Goal: Task Accomplishment & Management: Use online tool/utility

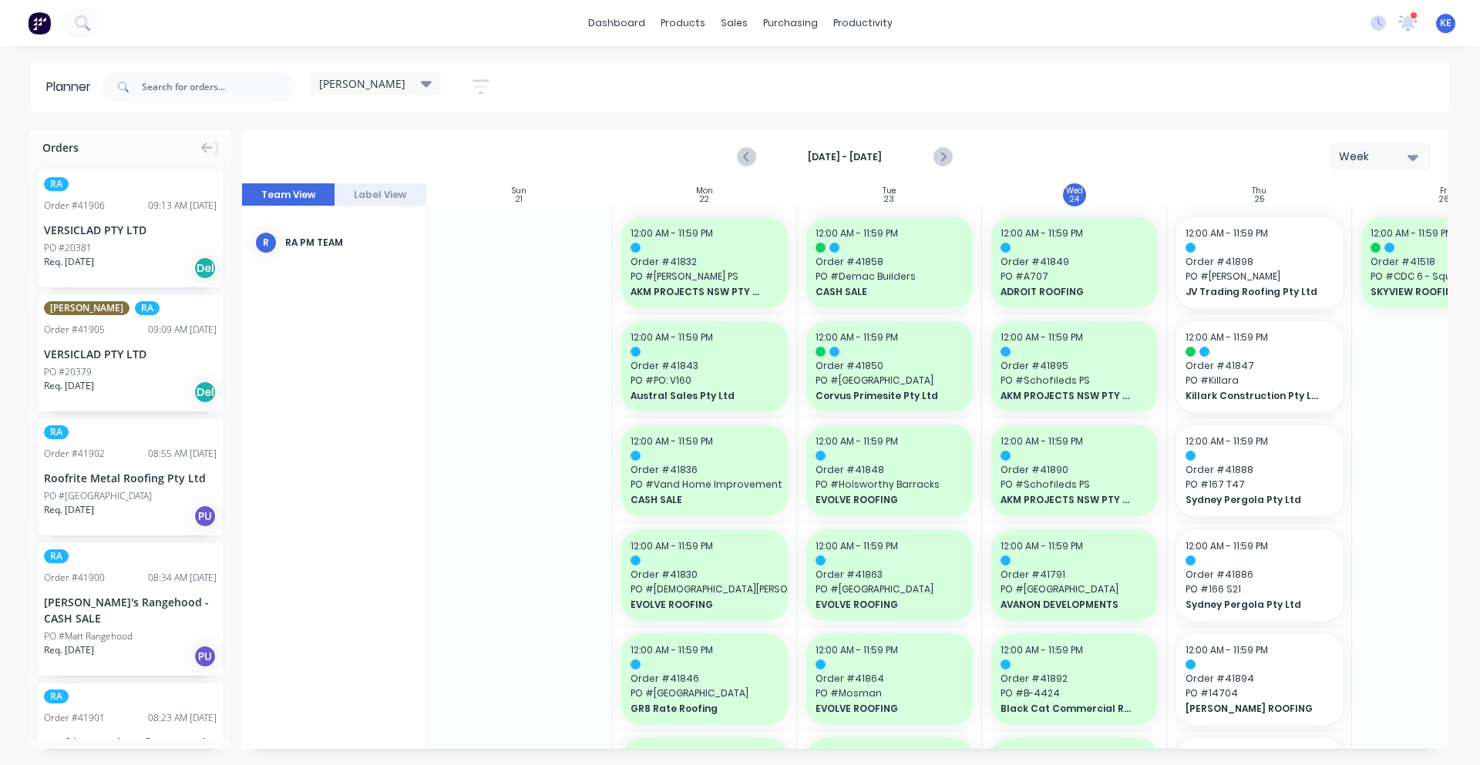
scroll to position [0, 1]
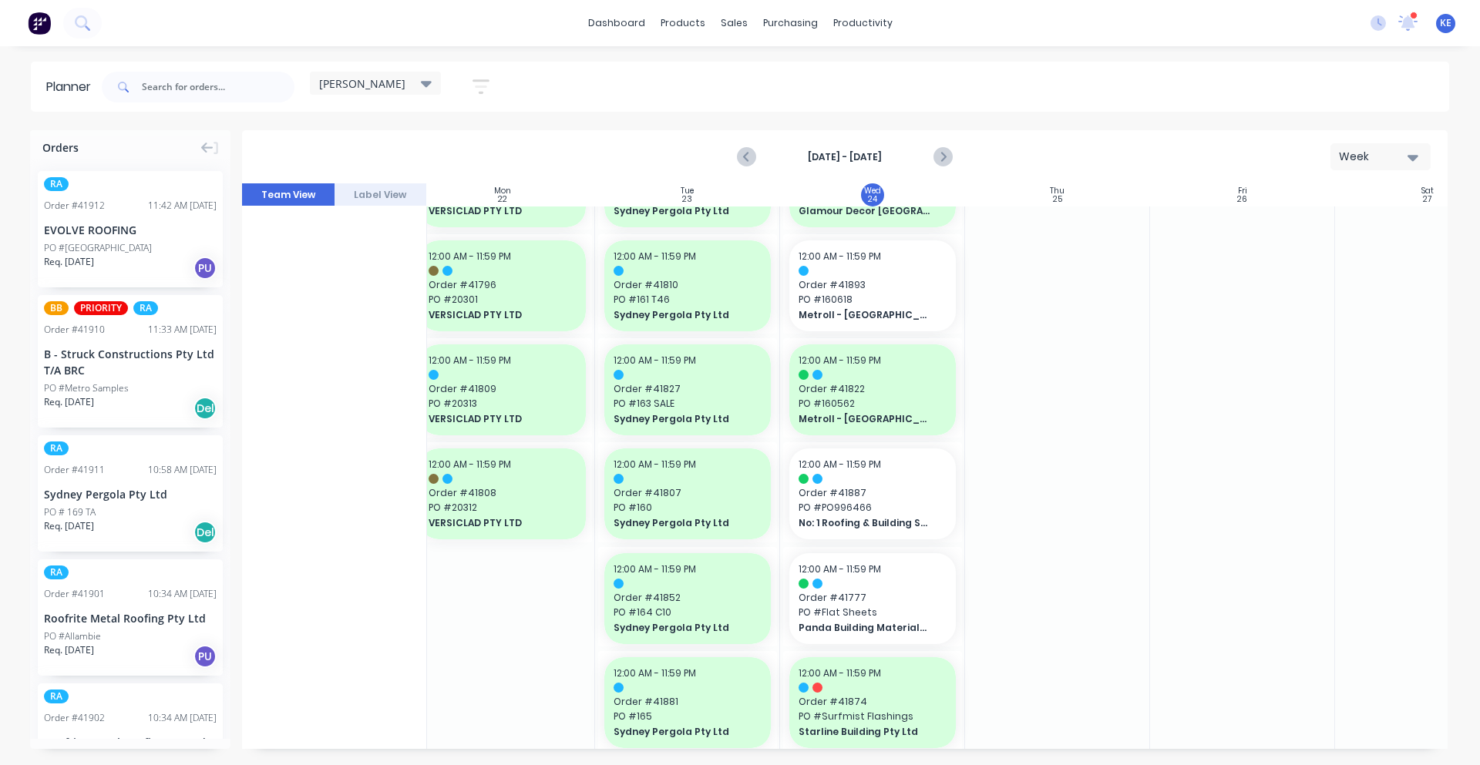
scroll to position [1124, 202]
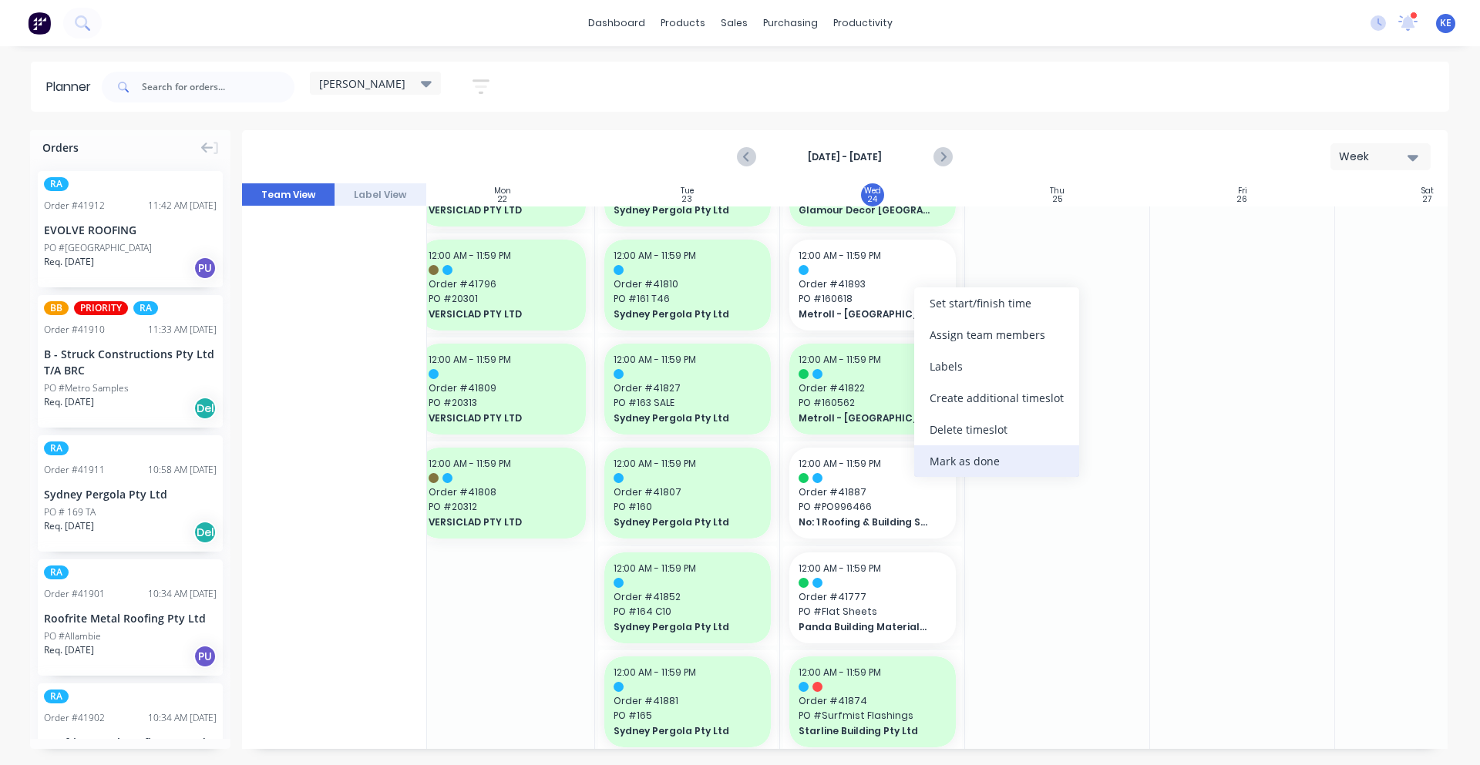
click at [978, 472] on div "Mark as done" at bounding box center [996, 461] width 165 height 32
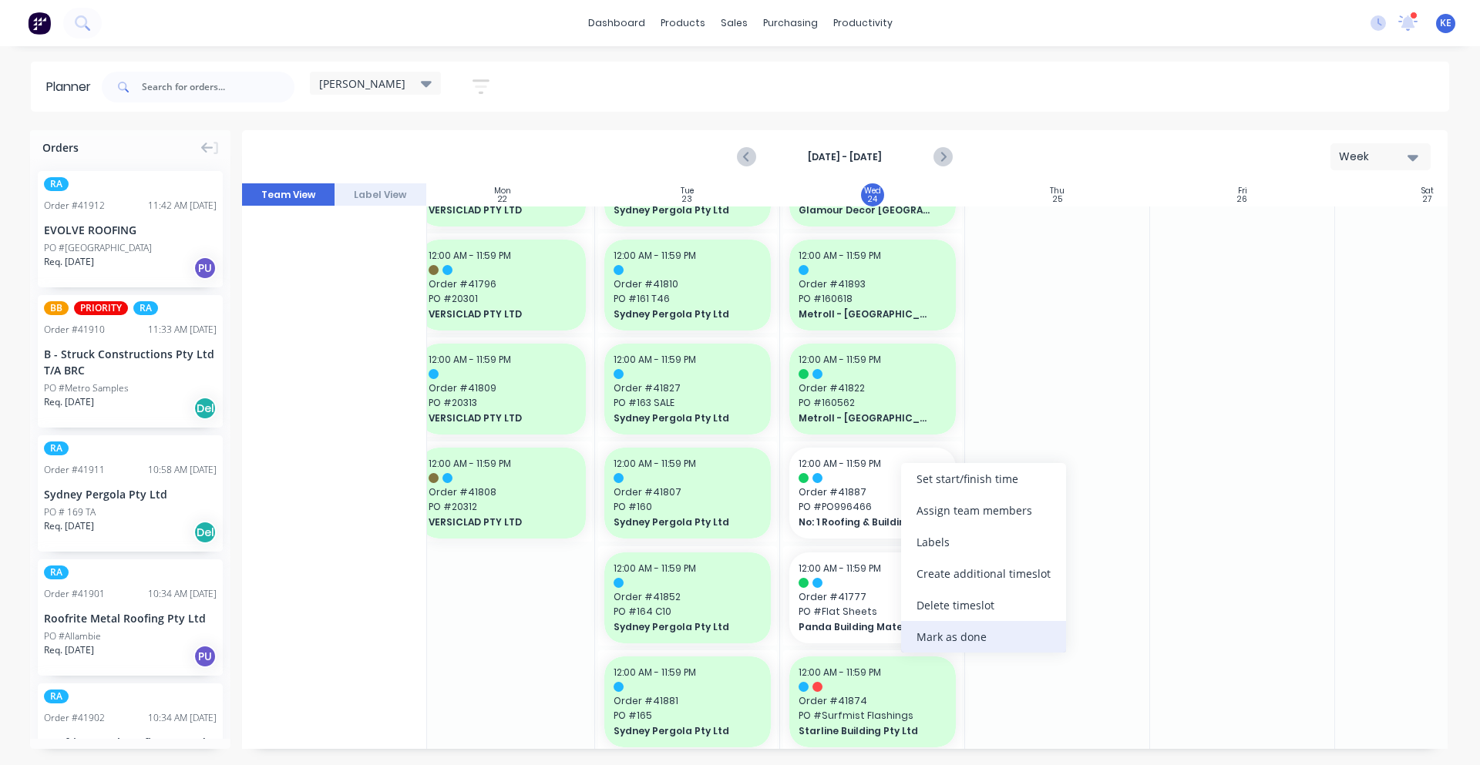
click at [989, 648] on div "Mark as done" at bounding box center [983, 637] width 165 height 32
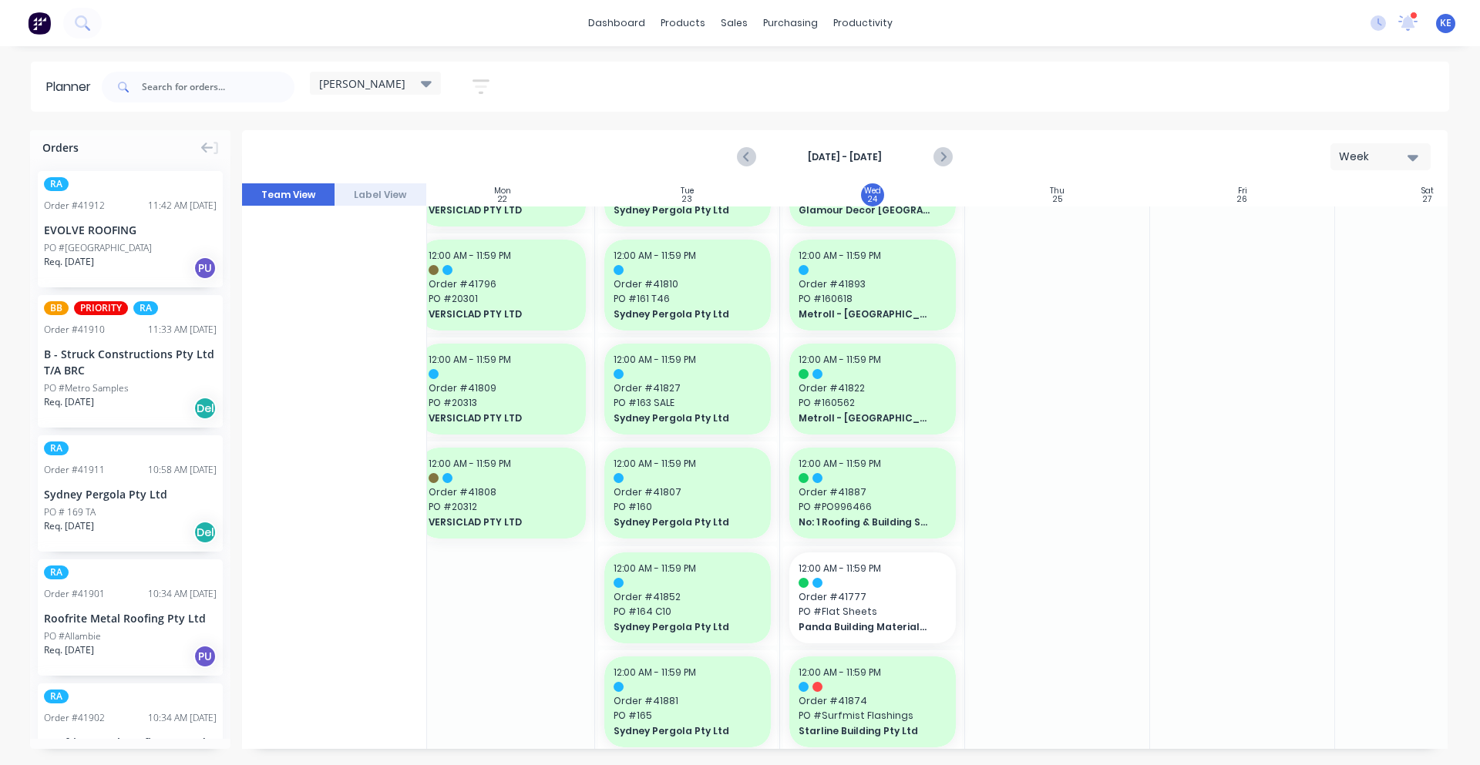
click at [1056, 545] on div at bounding box center [1057, 339] width 185 height 2512
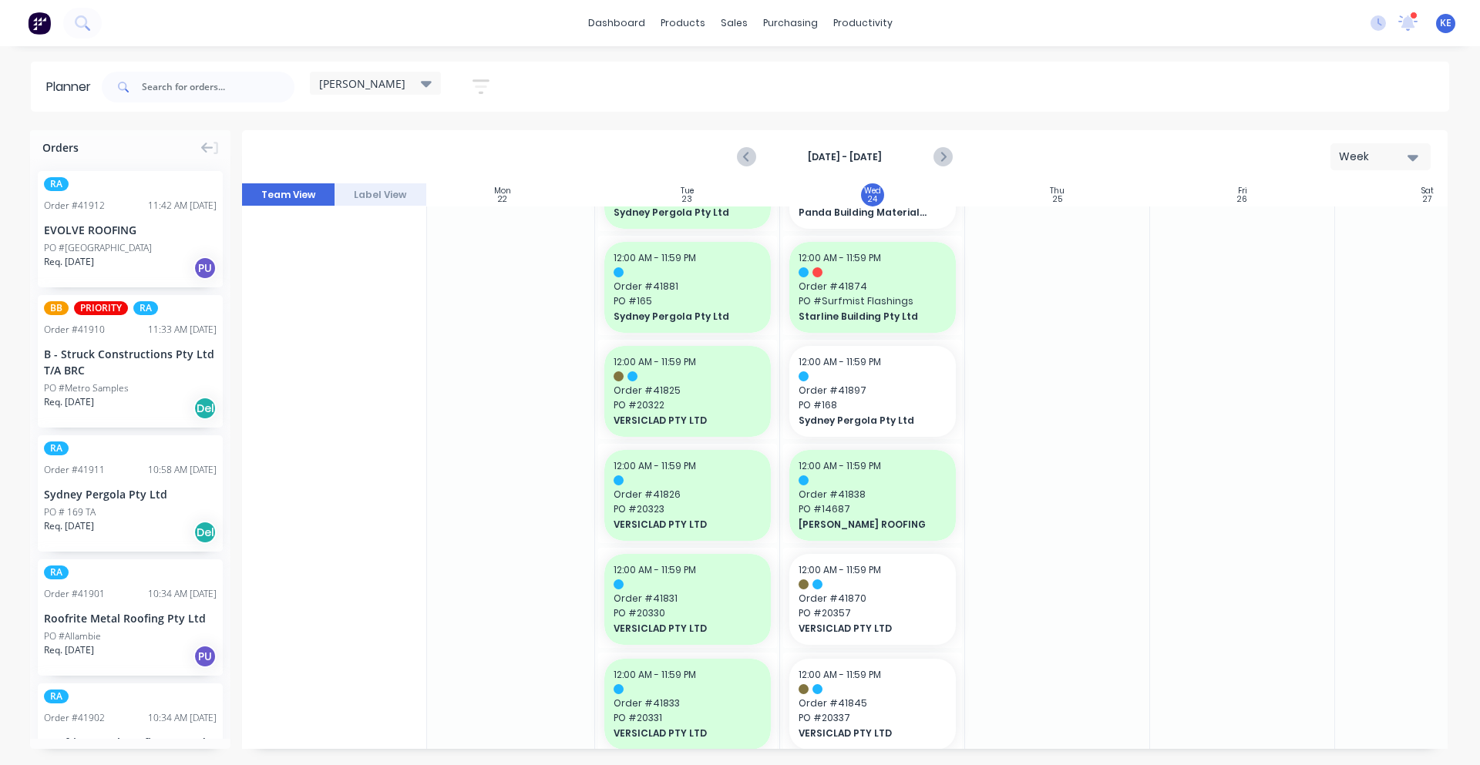
scroll to position [1605, 202]
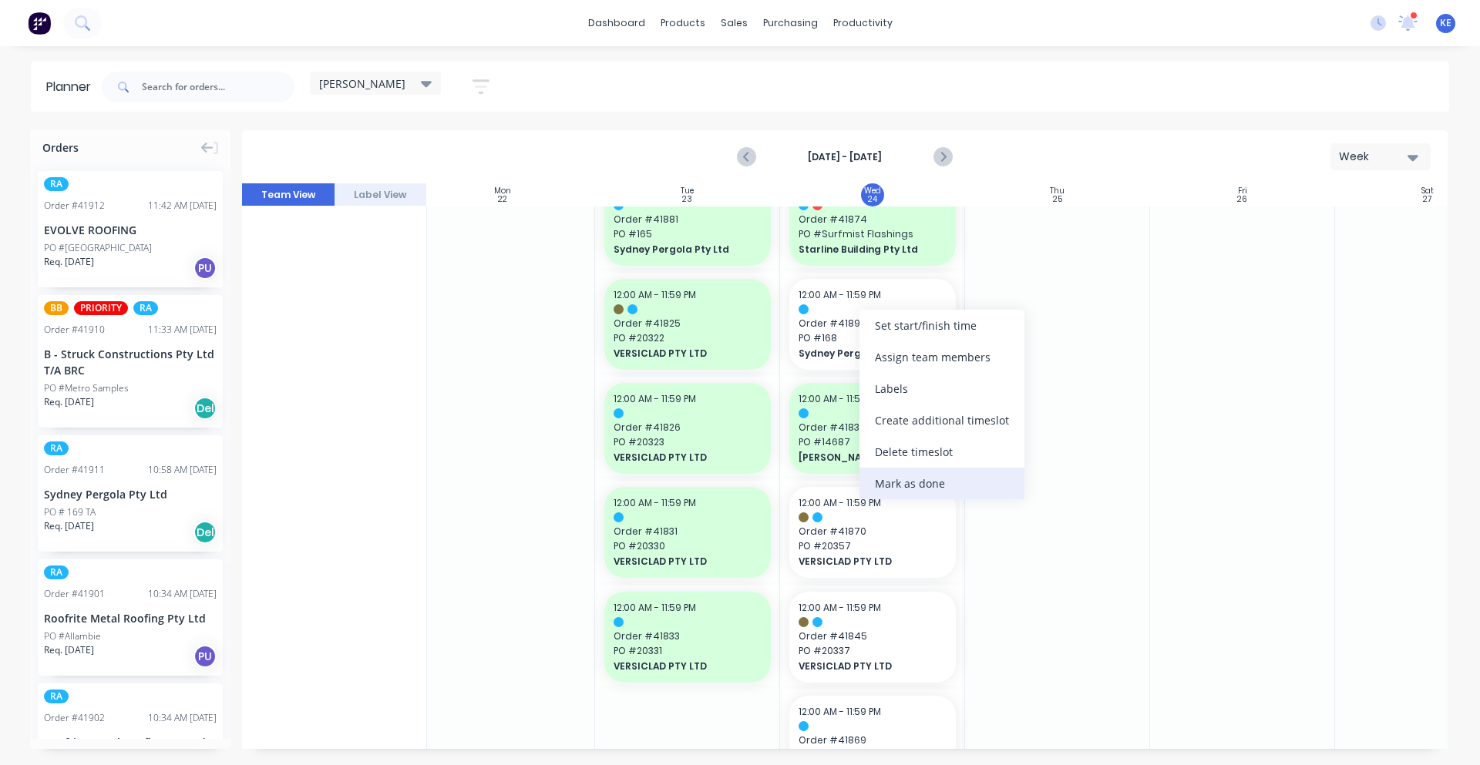
click at [921, 485] on div "Mark as done" at bounding box center [941, 484] width 165 height 32
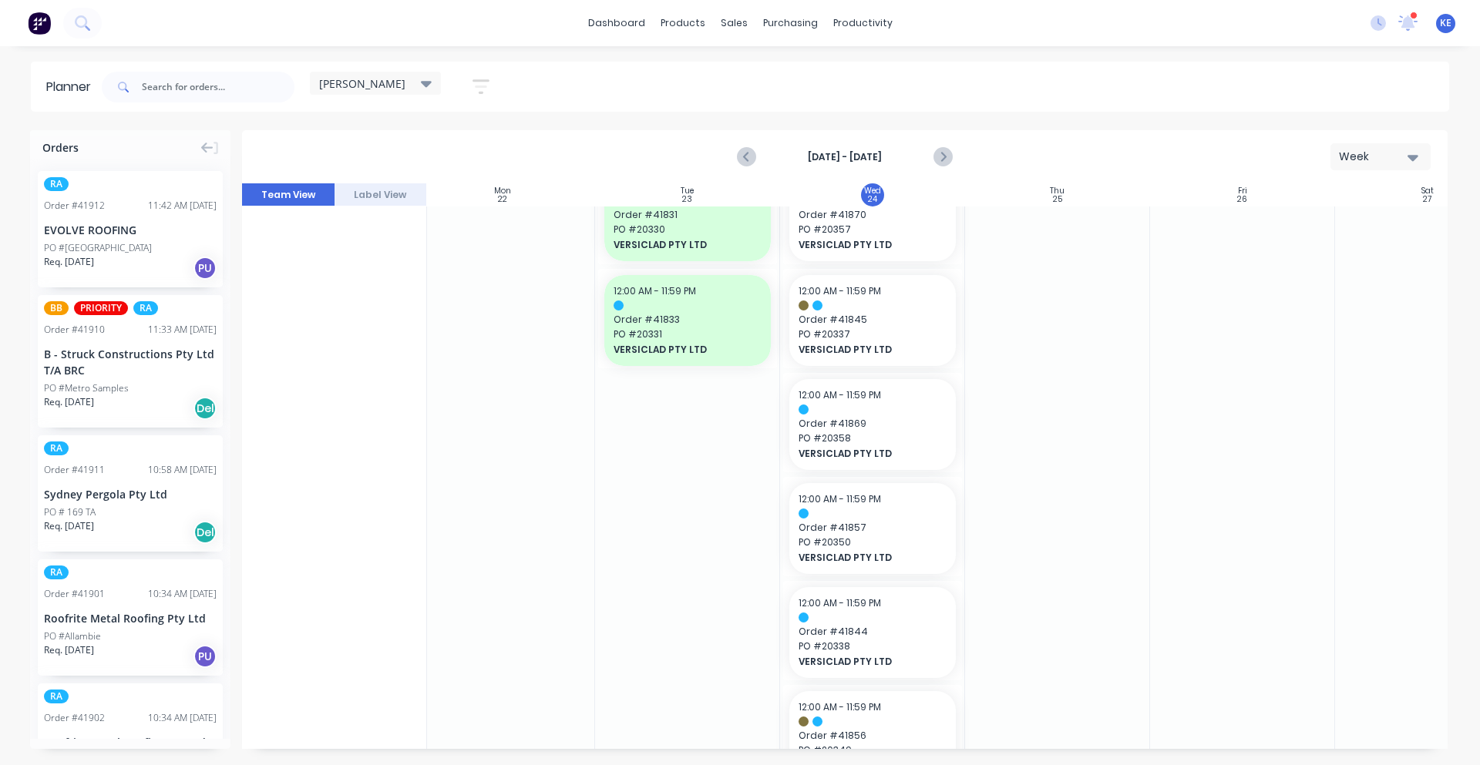
scroll to position [1927, 202]
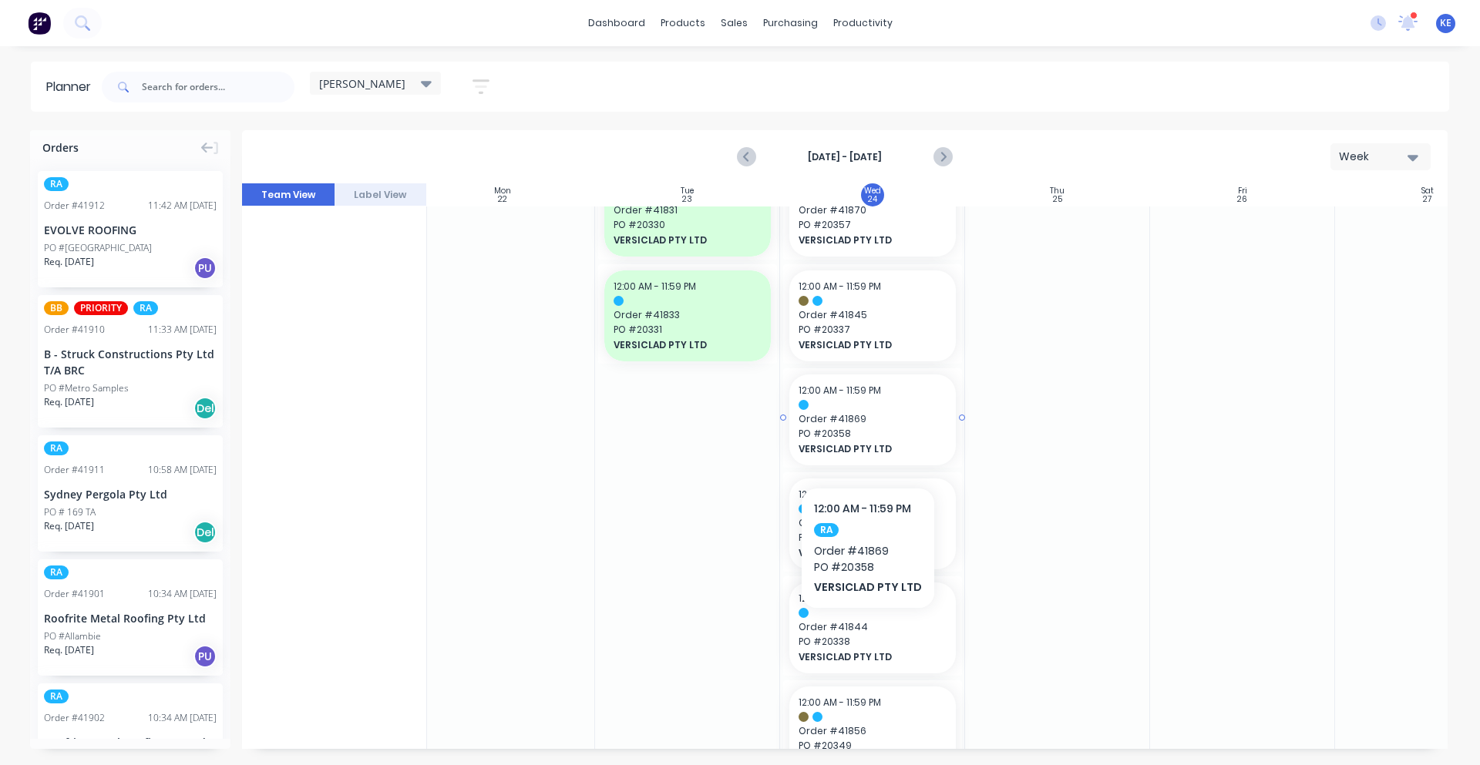
click at [865, 442] on div "VERSICLAD PTY LTD" at bounding box center [872, 449] width 148 height 15
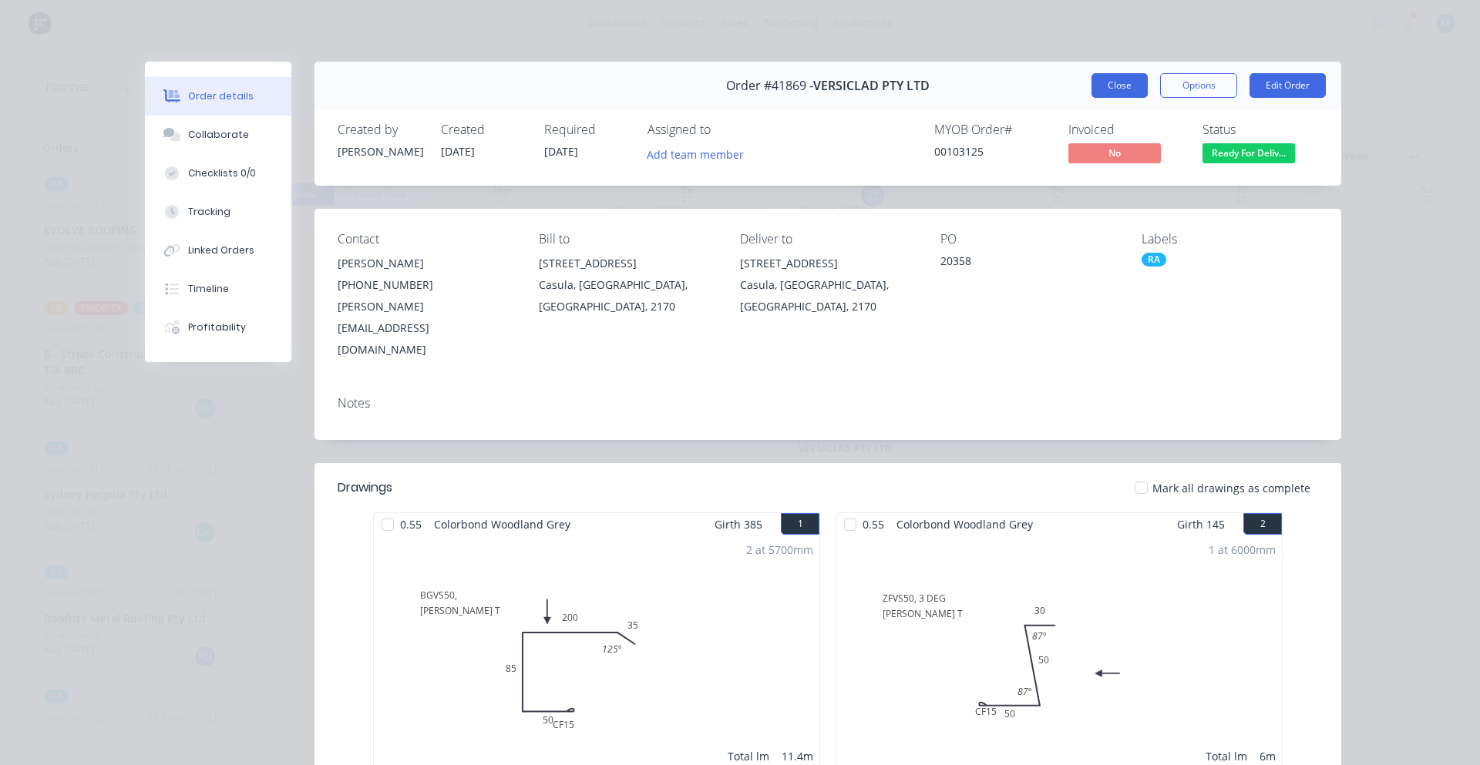
click at [1099, 79] on button "Close" at bounding box center [1119, 85] width 56 height 25
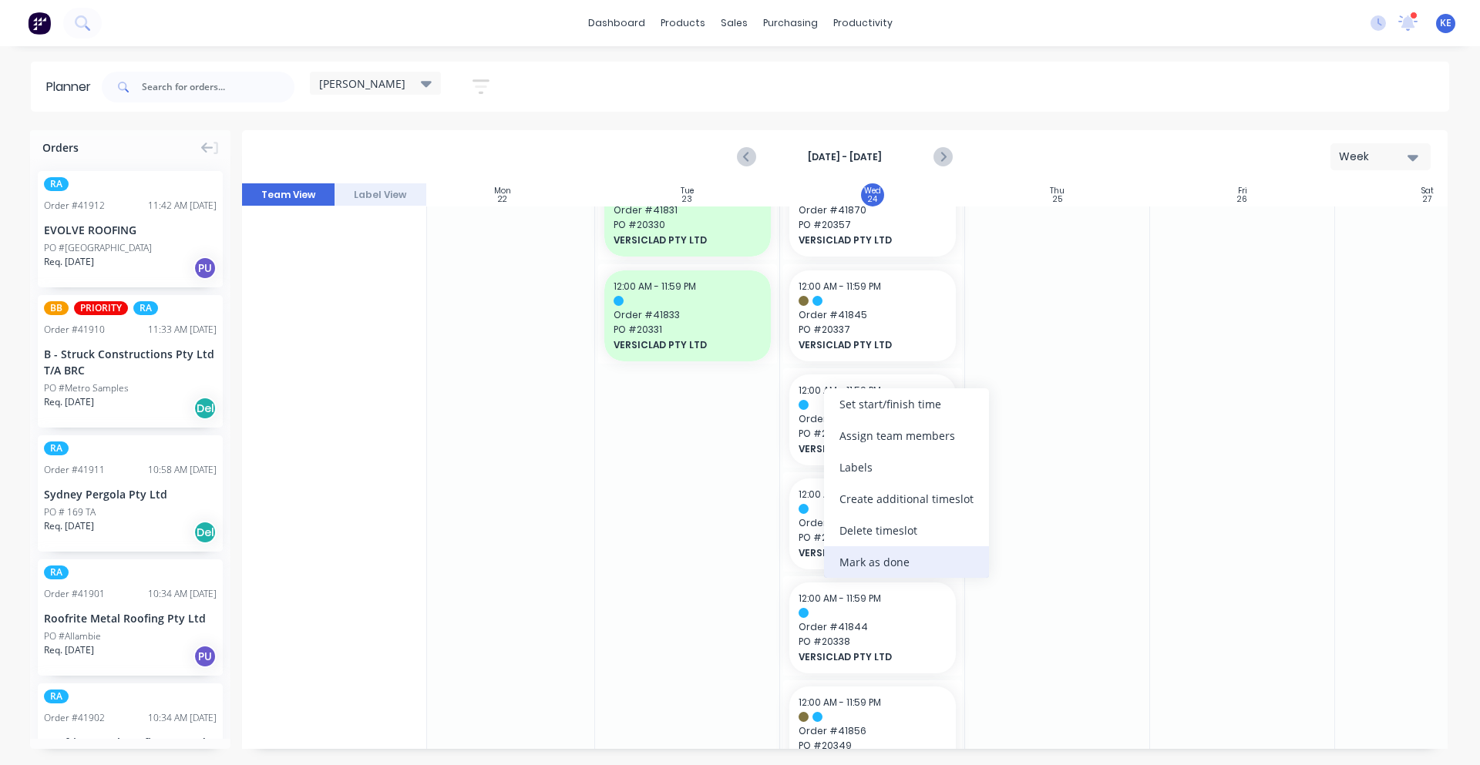
click at [908, 563] on div "Mark as done" at bounding box center [906, 562] width 165 height 32
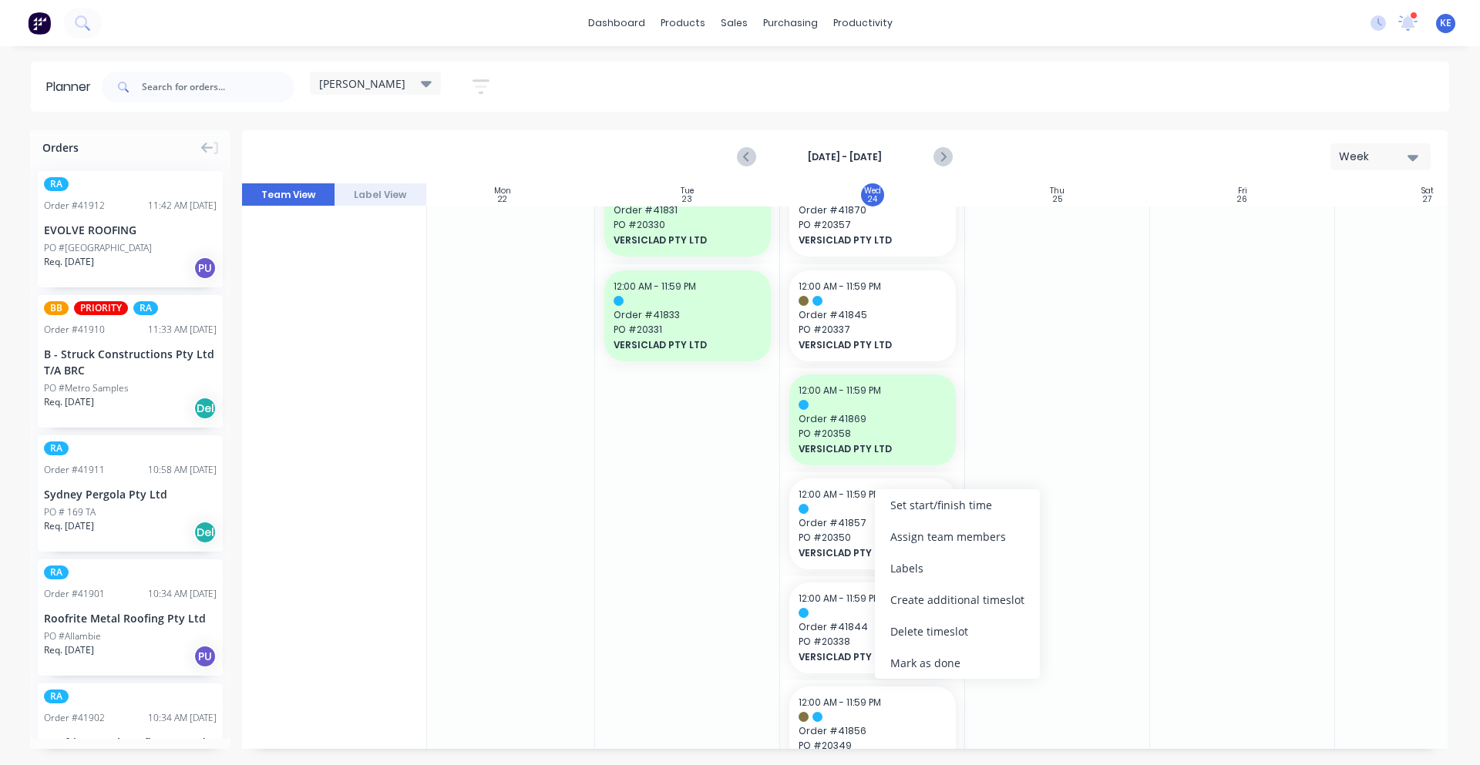
click at [973, 667] on div "Mark as done" at bounding box center [957, 663] width 165 height 32
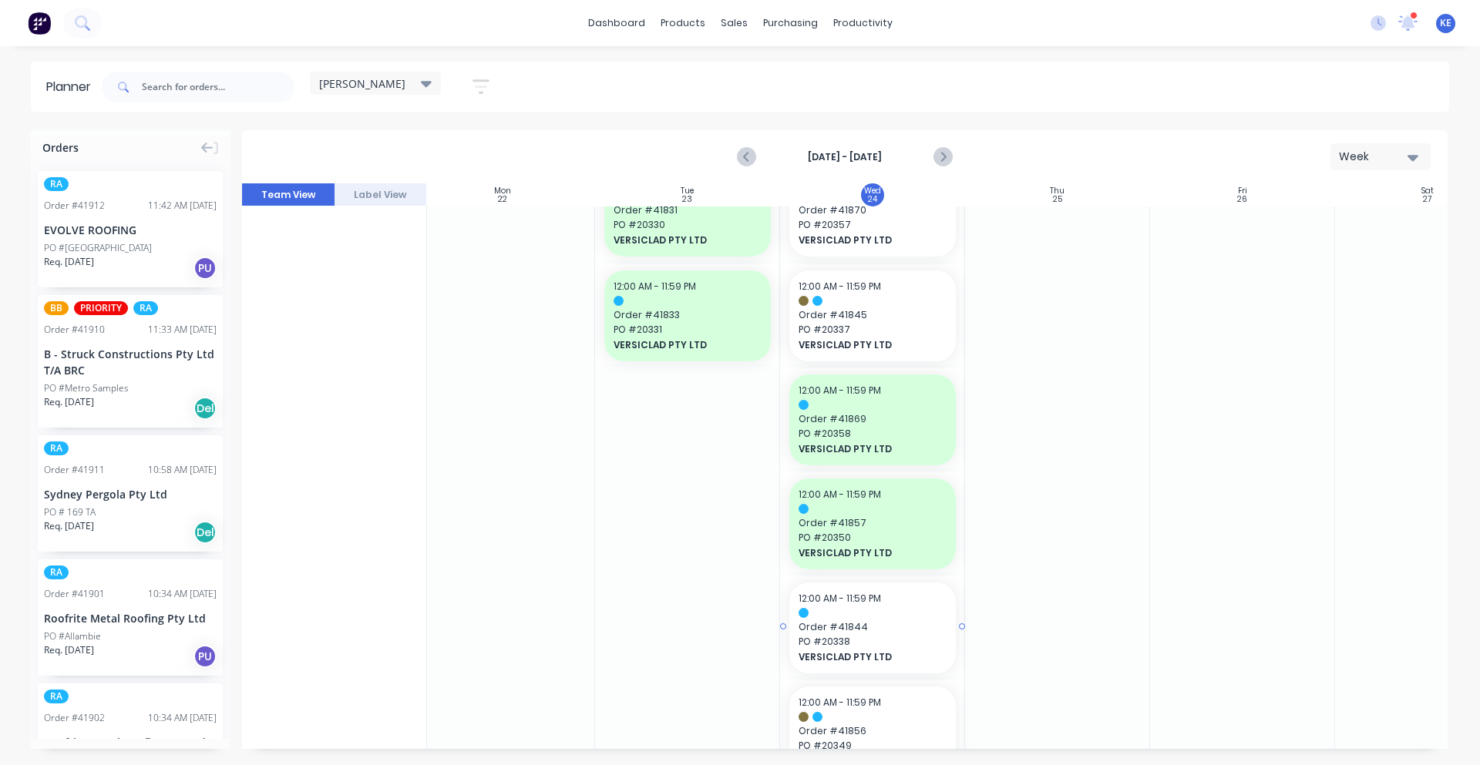
drag, startPoint x: 973, startPoint y: 667, endPoint x: 906, endPoint y: 653, distance: 67.7
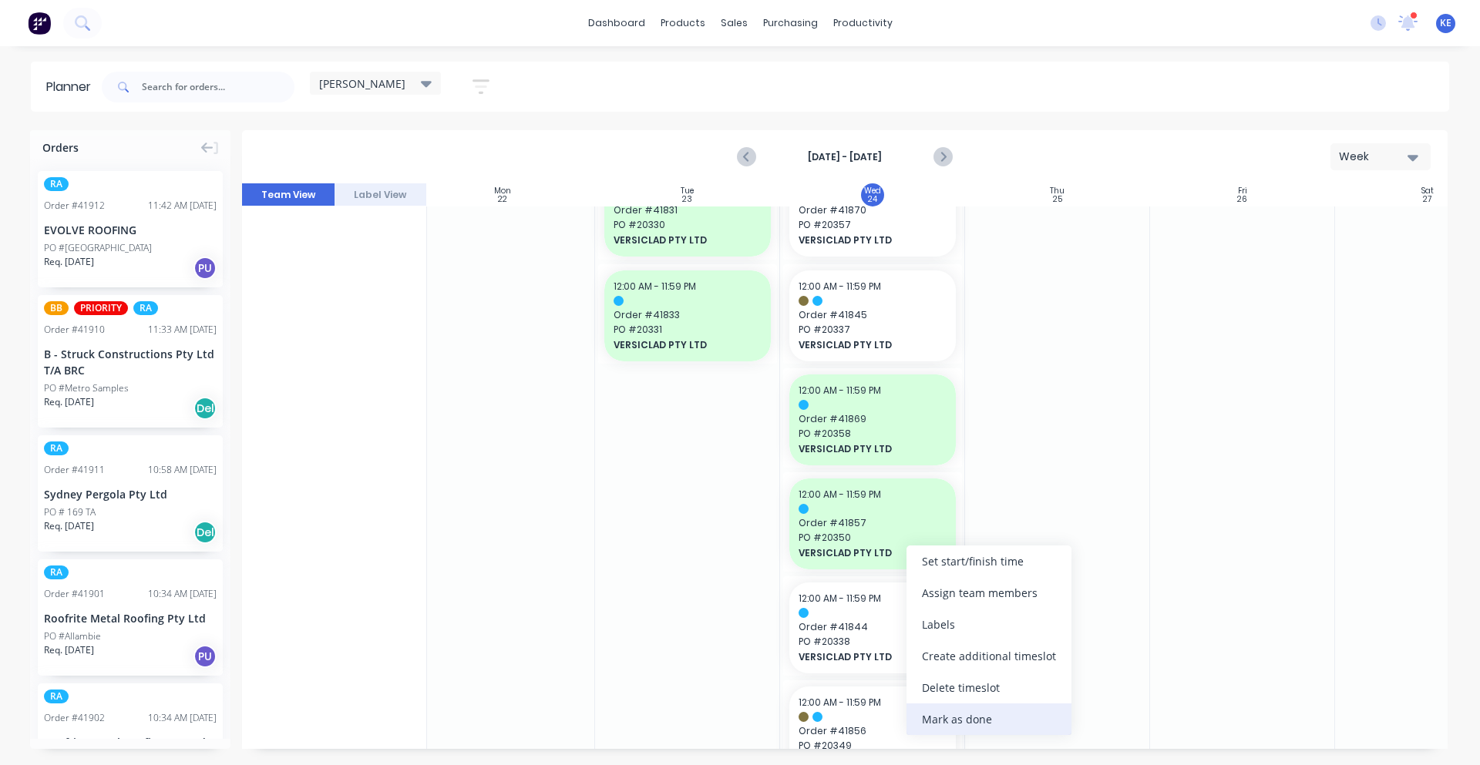
click at [975, 707] on div "Mark as done" at bounding box center [988, 720] width 165 height 32
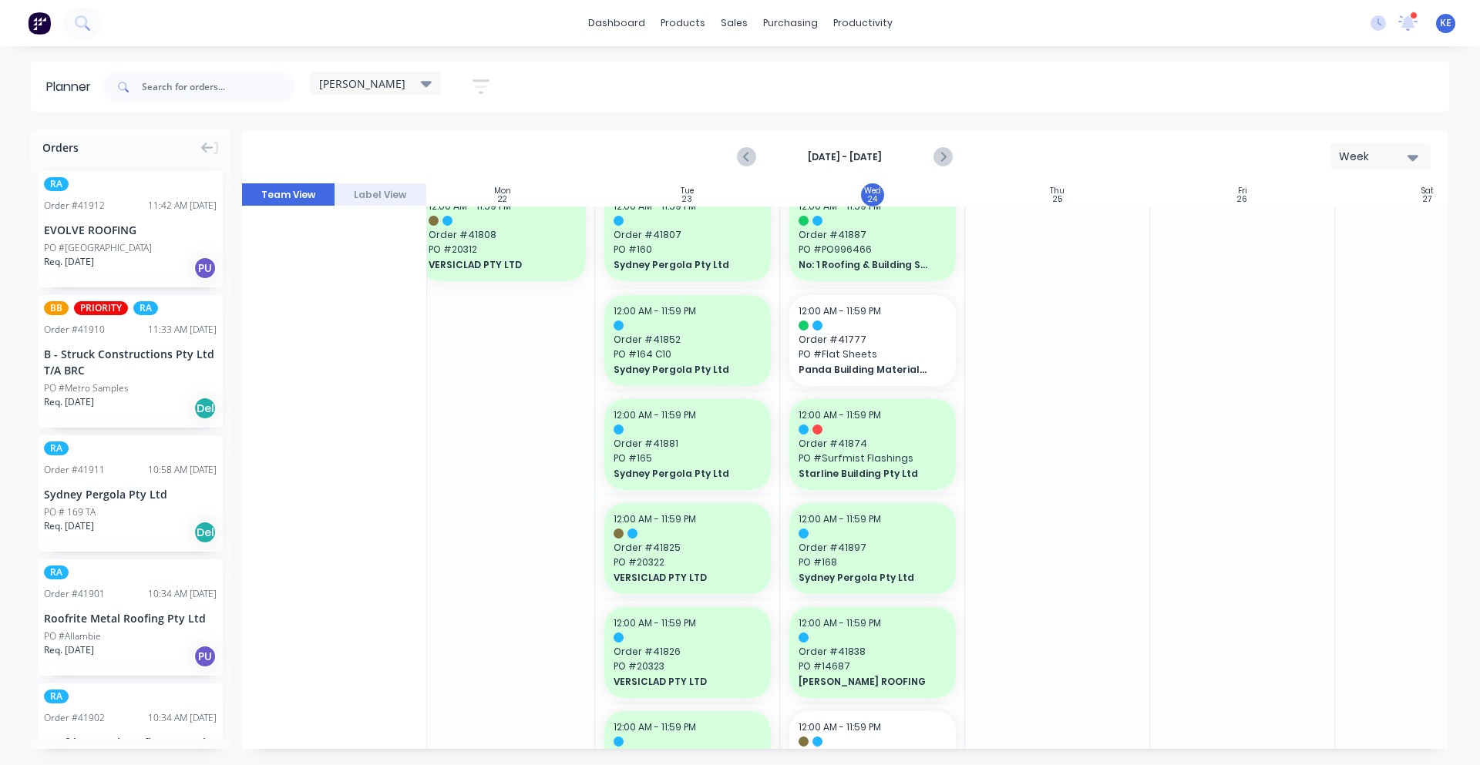
scroll to position [1346, 202]
